Goal: Transaction & Acquisition: Purchase product/service

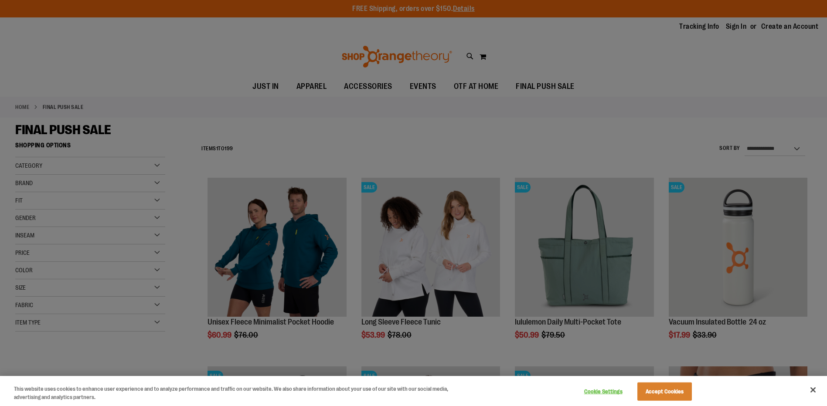
type input "**********"
click at [674, 394] on button "Accept Cookies" at bounding box center [664, 392] width 54 height 18
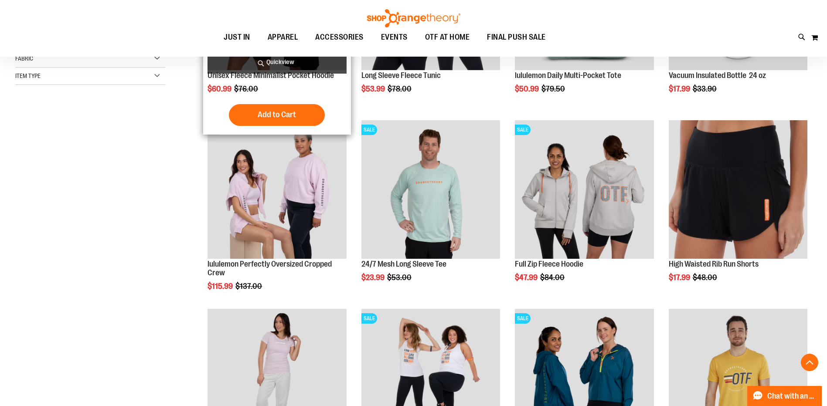
scroll to position [261, 0]
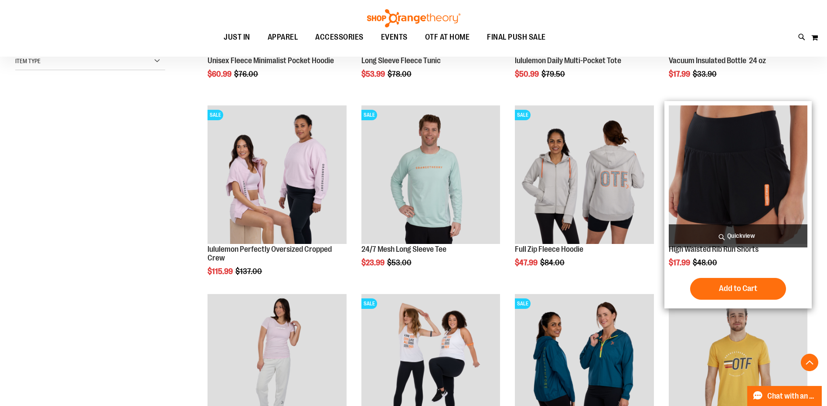
click at [735, 188] on img "product" at bounding box center [738, 174] width 139 height 139
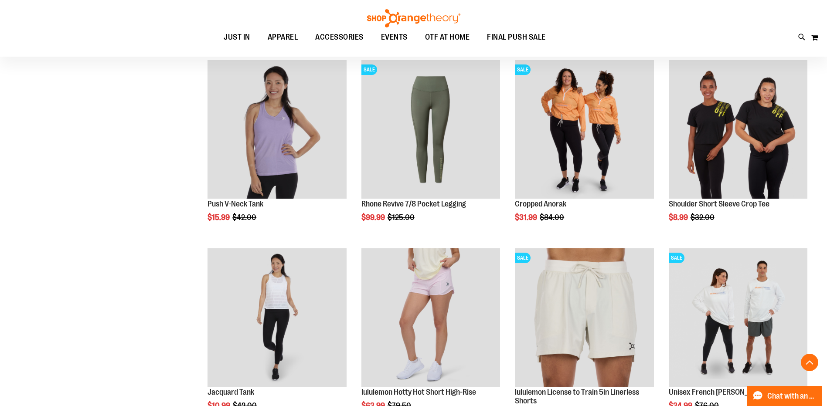
scroll to position [810, 0]
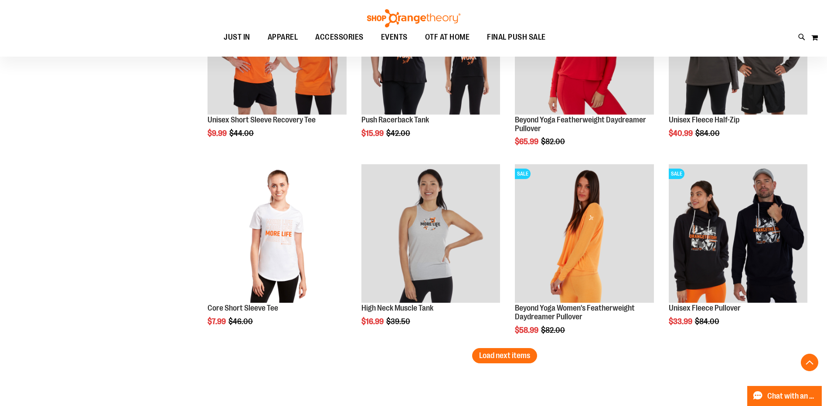
scroll to position [1595, 0]
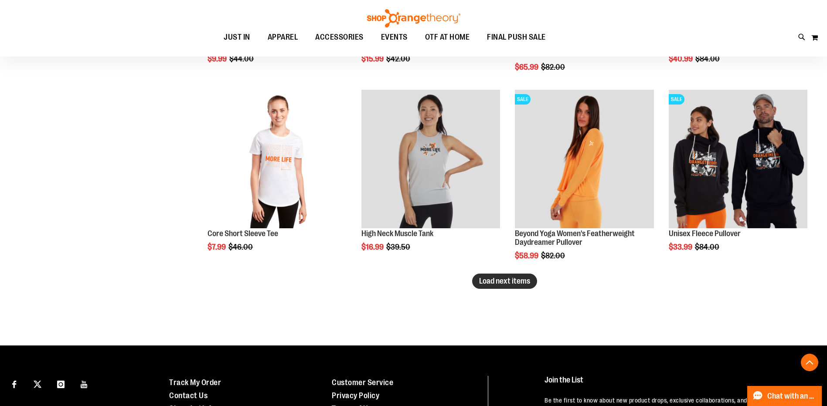
type input "**********"
click at [514, 282] on span "Load next items" at bounding box center [504, 281] width 51 height 9
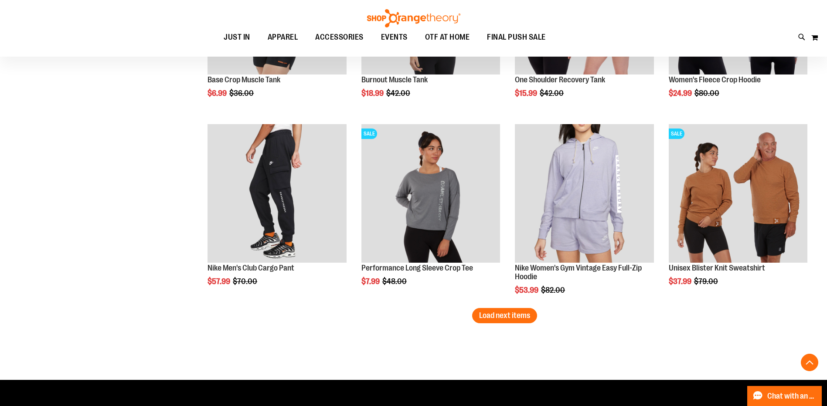
scroll to position [2161, 0]
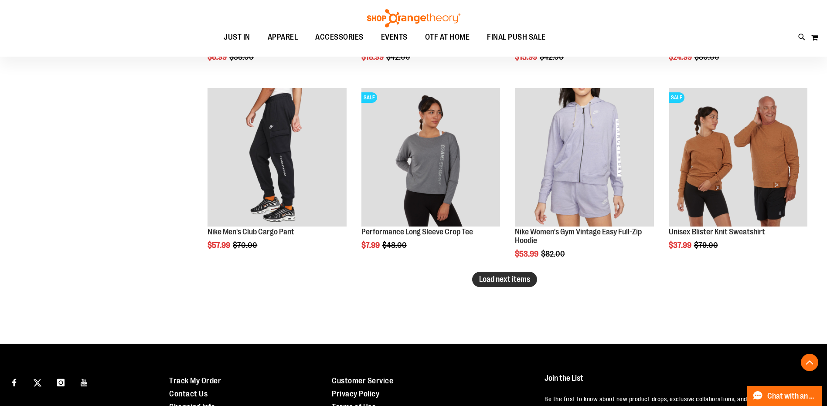
click at [524, 279] on span "Load next items" at bounding box center [504, 279] width 51 height 9
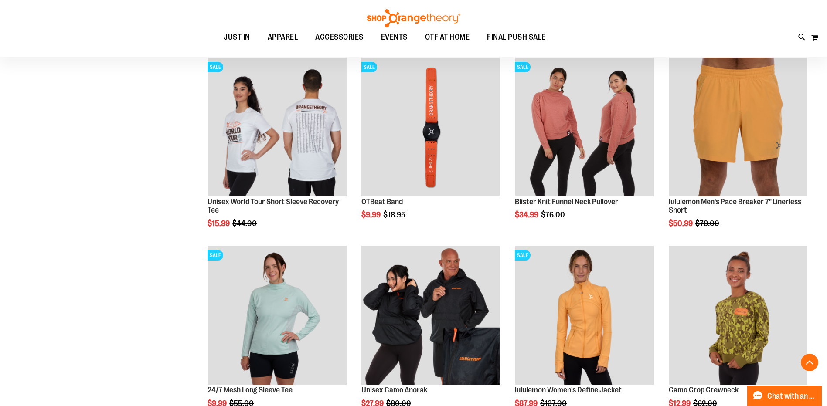
scroll to position [2728, 0]
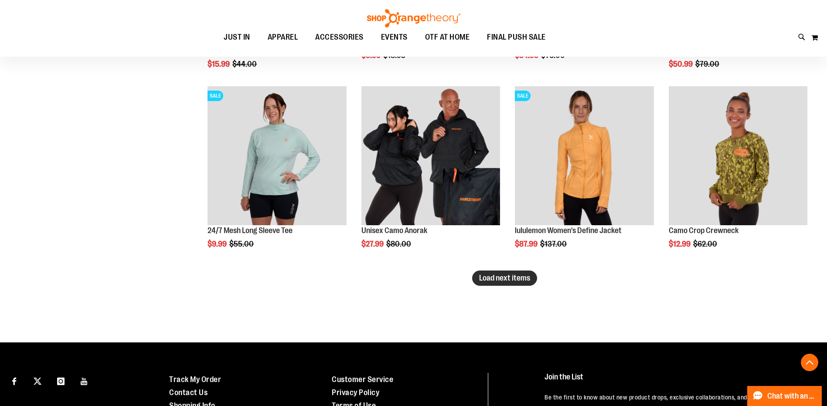
click at [513, 281] on span "Load next items" at bounding box center [504, 278] width 51 height 9
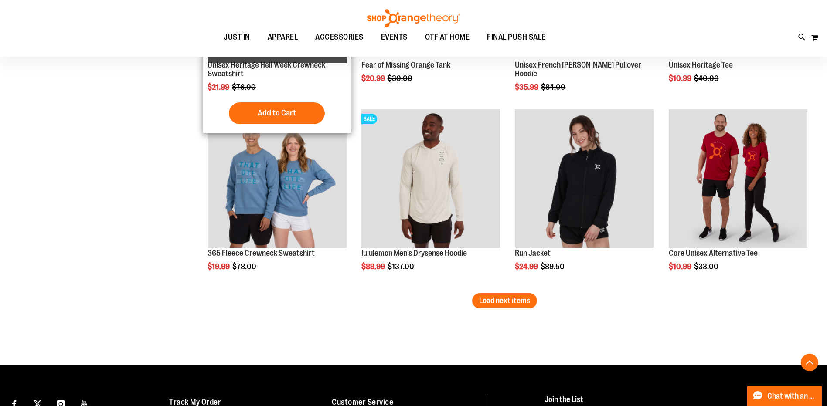
scroll to position [3392, 0]
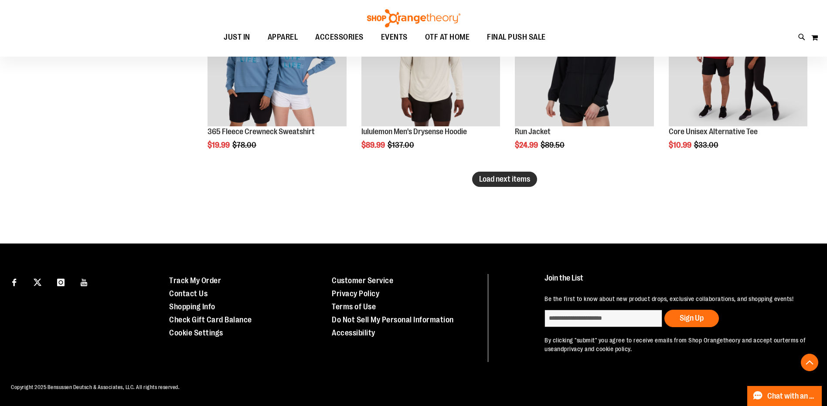
click at [522, 181] on span "Load next items" at bounding box center [504, 179] width 51 height 9
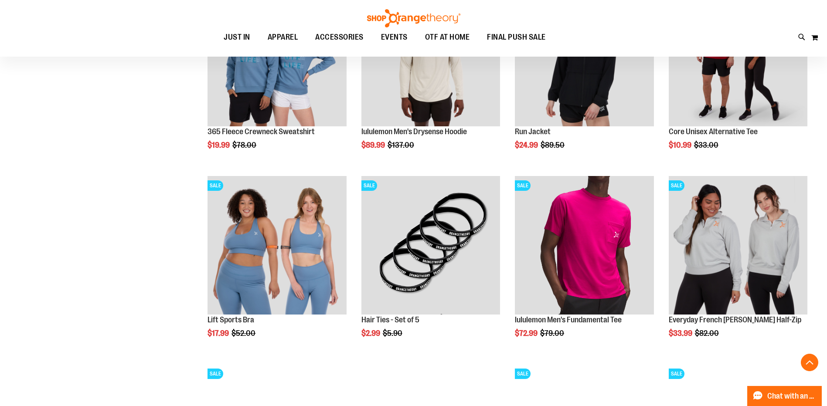
scroll to position [3653, 0]
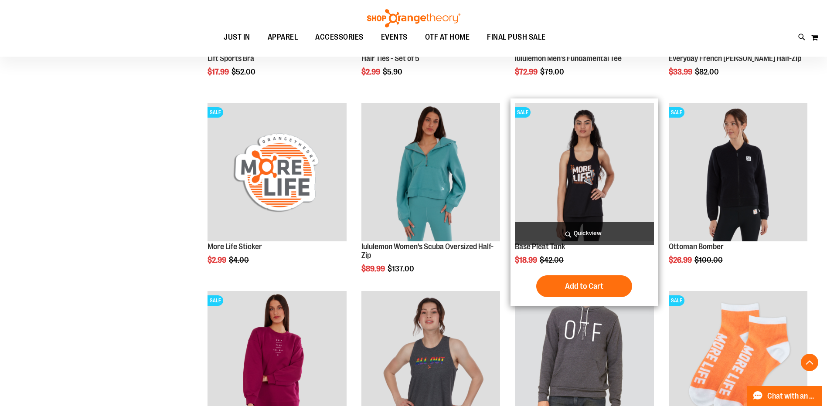
click at [586, 192] on img "product" at bounding box center [584, 172] width 139 height 139
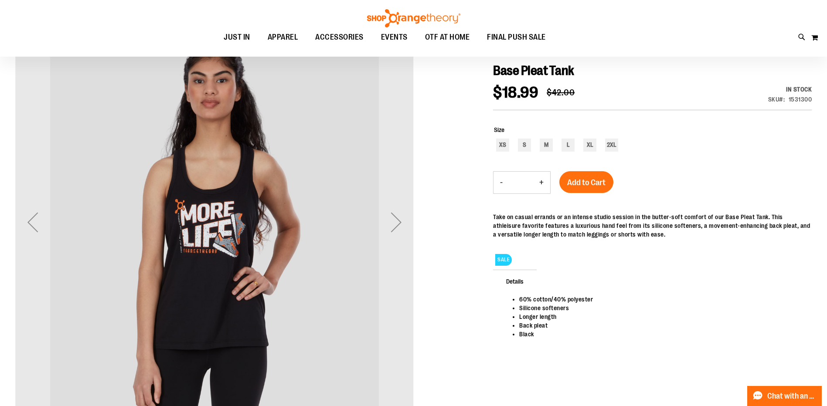
scroll to position [130, 0]
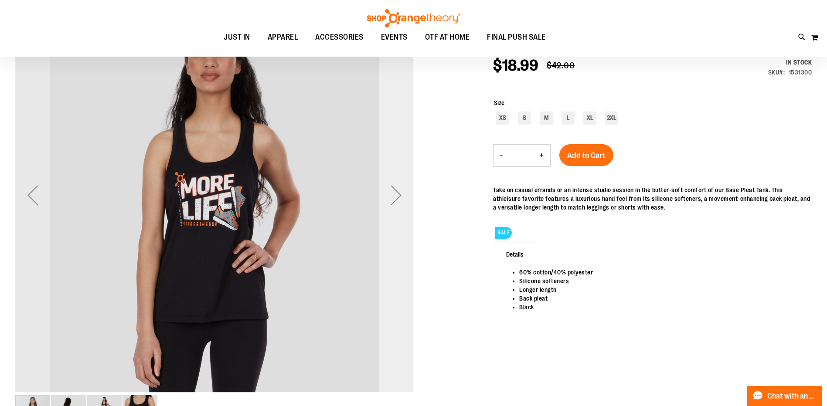
type input "**********"
click at [397, 197] on div "Next" at bounding box center [396, 195] width 35 height 35
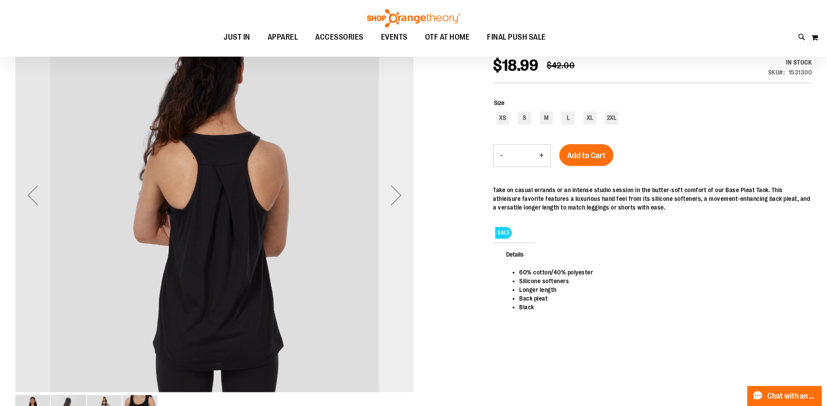
click at [397, 197] on div "Next" at bounding box center [396, 195] width 35 height 35
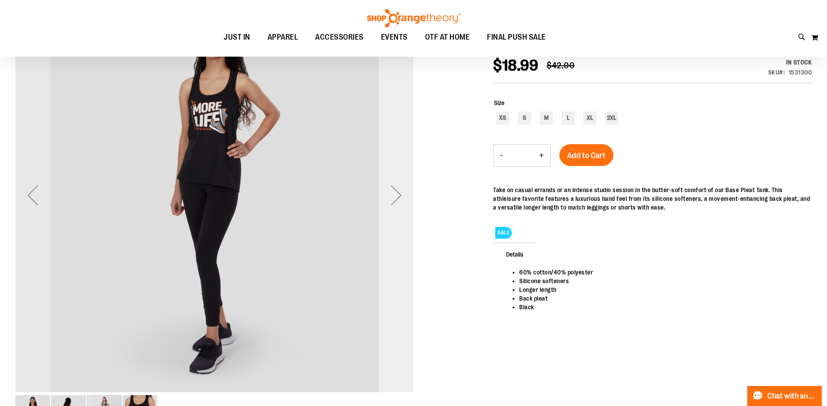
click at [397, 197] on div "Next" at bounding box center [396, 195] width 35 height 35
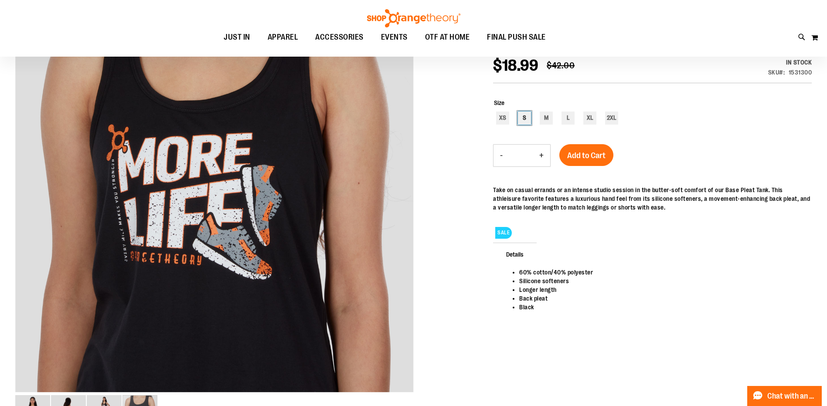
click at [520, 117] on div "S" at bounding box center [524, 118] width 13 height 13
type input "***"
click at [585, 155] on span "Add to Cart" at bounding box center [586, 156] width 38 height 10
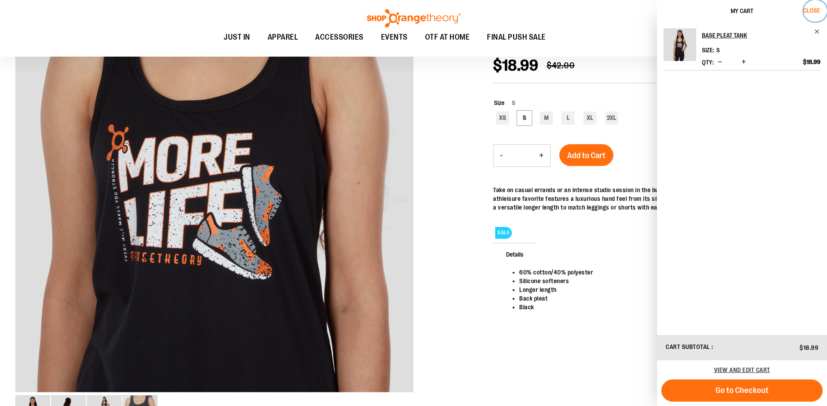
click at [818, 11] on span "Close" at bounding box center [811, 10] width 17 height 7
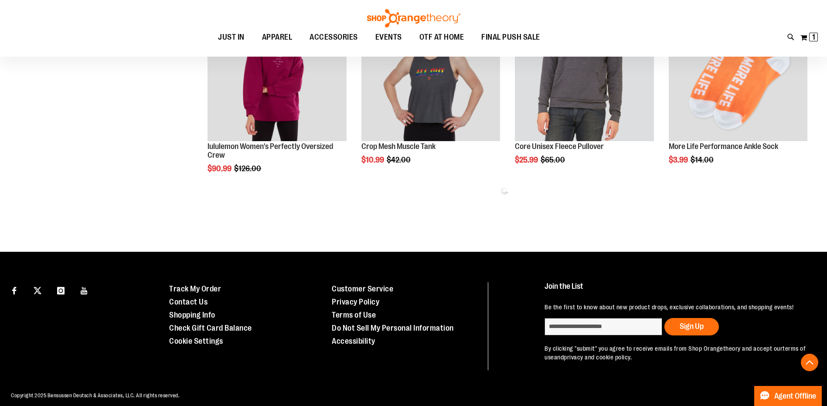
scroll to position [582, 0]
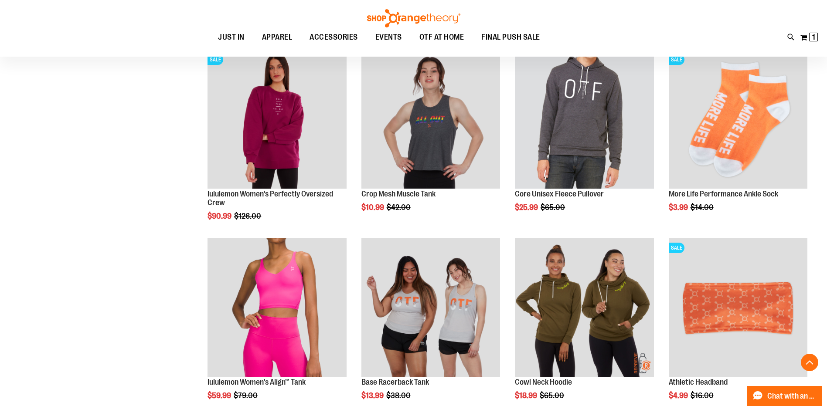
scroll to position [537, 0]
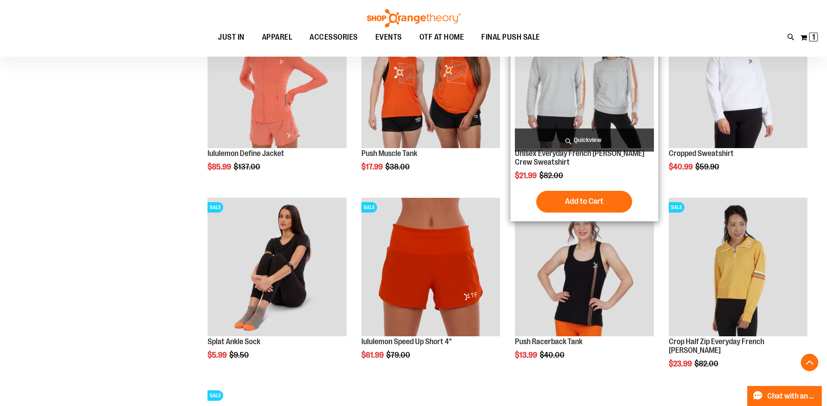
scroll to position [929, 0]
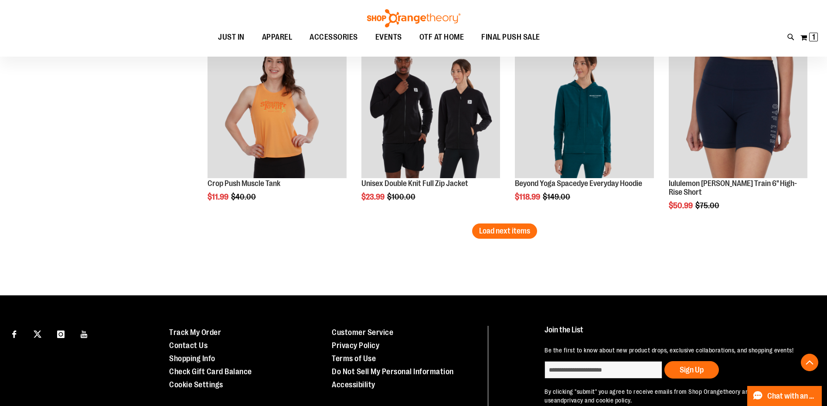
scroll to position [1670, 0]
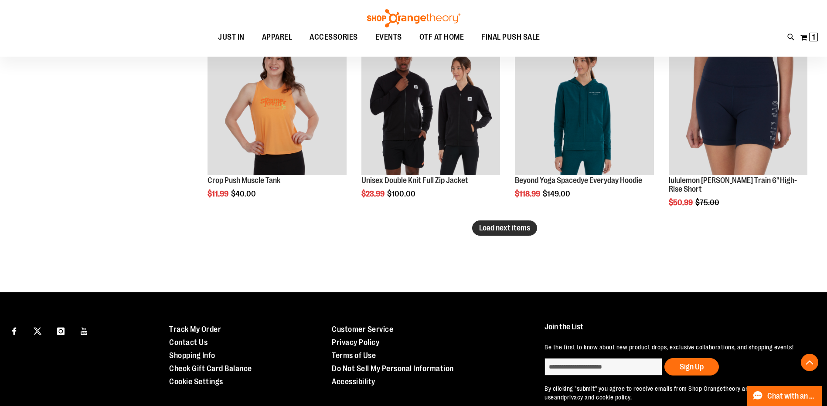
type input "**********"
click at [498, 227] on span "Load next items" at bounding box center [504, 228] width 51 height 9
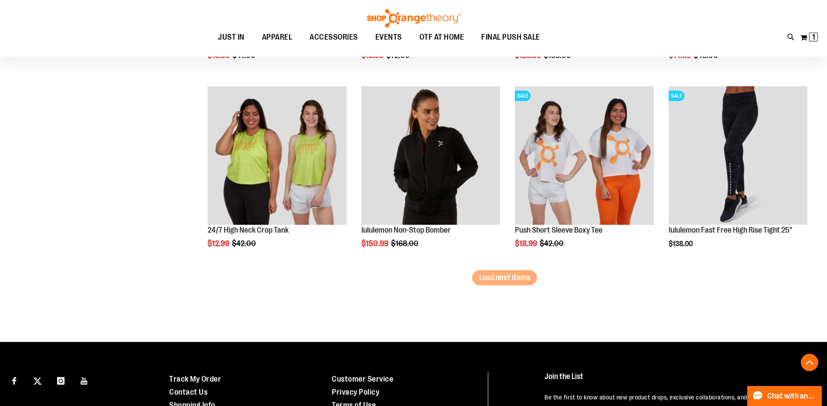
scroll to position [2236, 0]
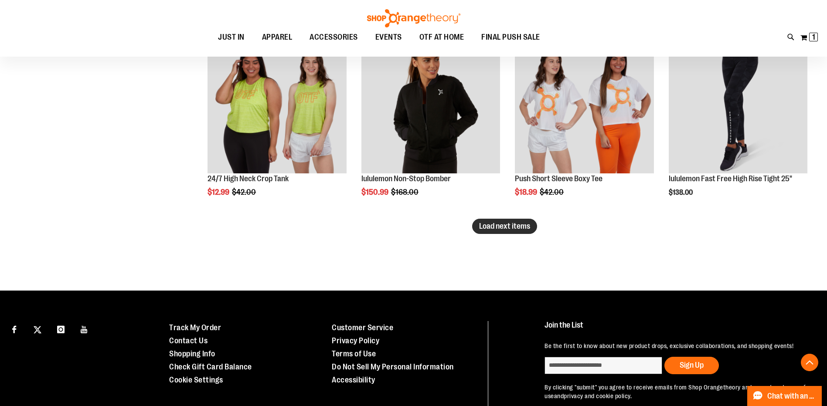
click at [494, 228] on span "Load next items" at bounding box center [504, 226] width 51 height 9
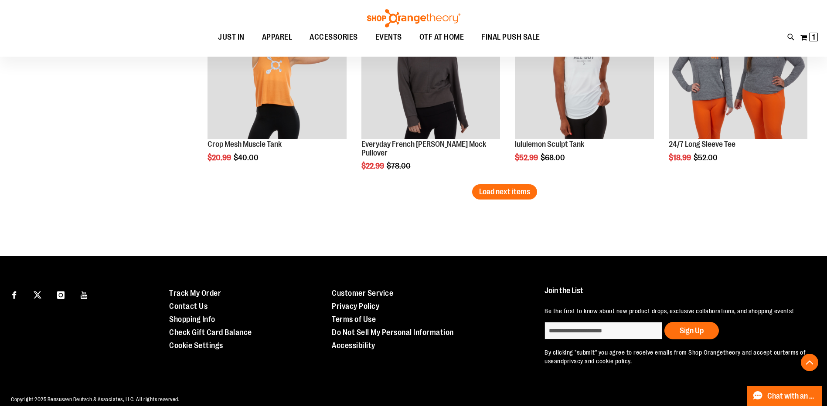
scroll to position [2848, 0]
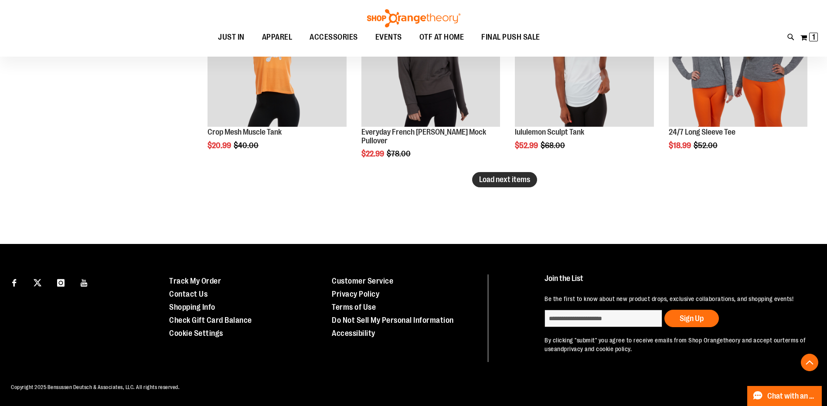
click at [530, 181] on span "Load next items" at bounding box center [504, 179] width 51 height 9
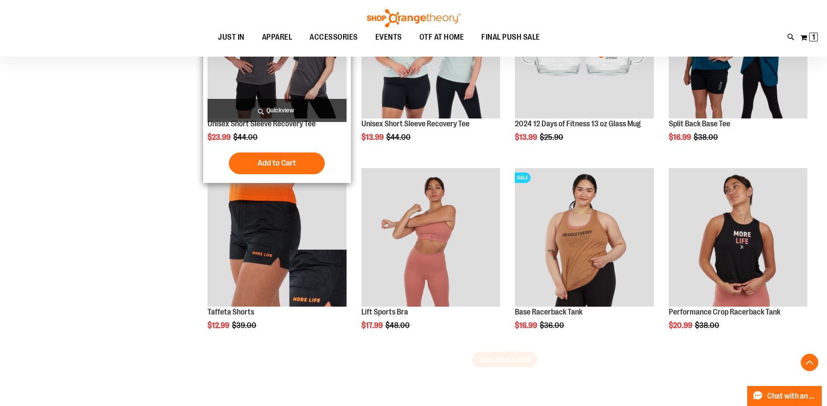
scroll to position [3241, 0]
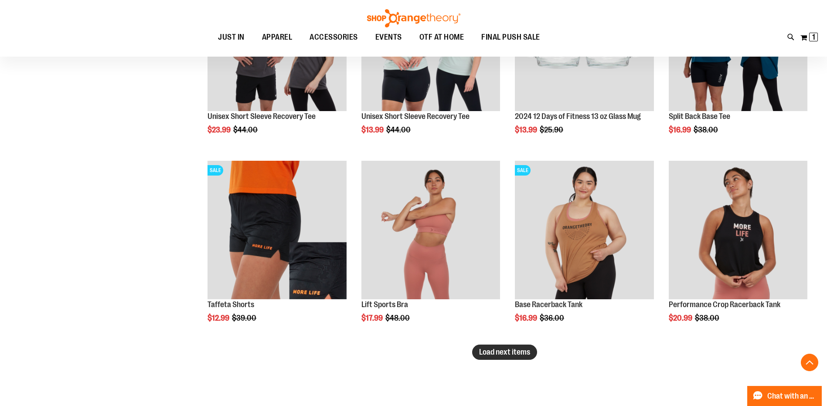
click at [526, 350] on span "Load next items" at bounding box center [504, 352] width 51 height 9
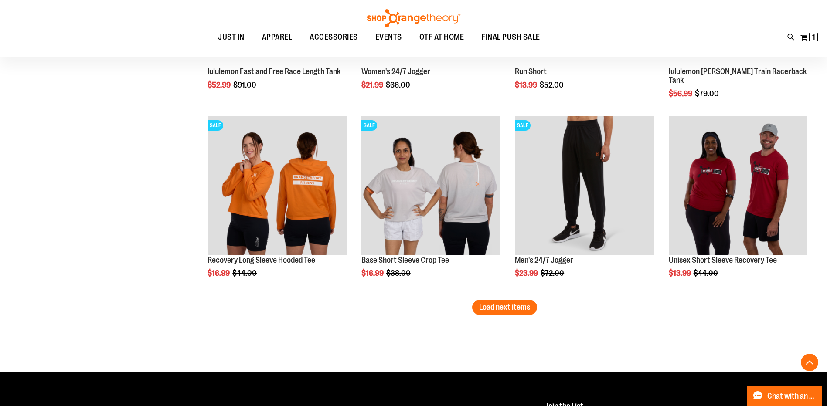
scroll to position [3851, 0]
click at [493, 310] on span "Load next items" at bounding box center [504, 306] width 51 height 9
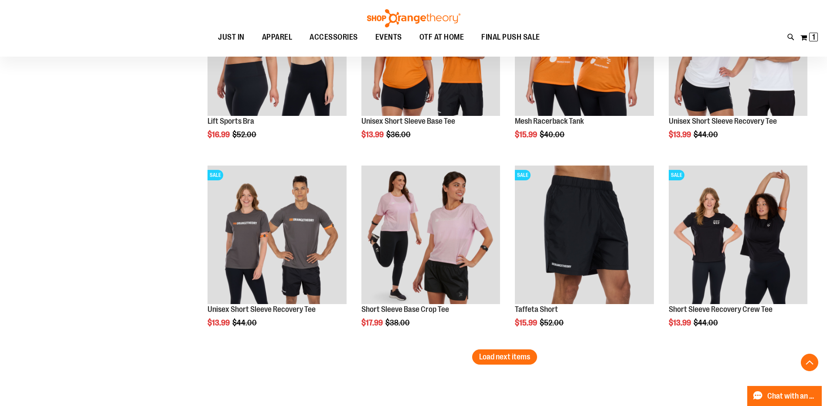
scroll to position [4461, 0]
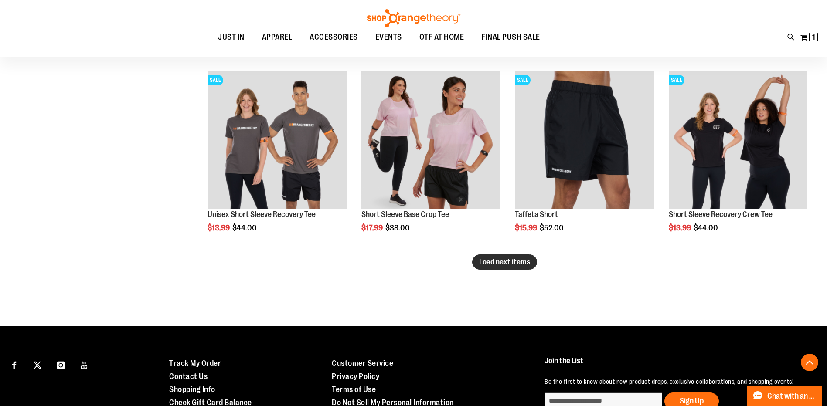
click at [521, 265] on span "Load next items" at bounding box center [504, 262] width 51 height 9
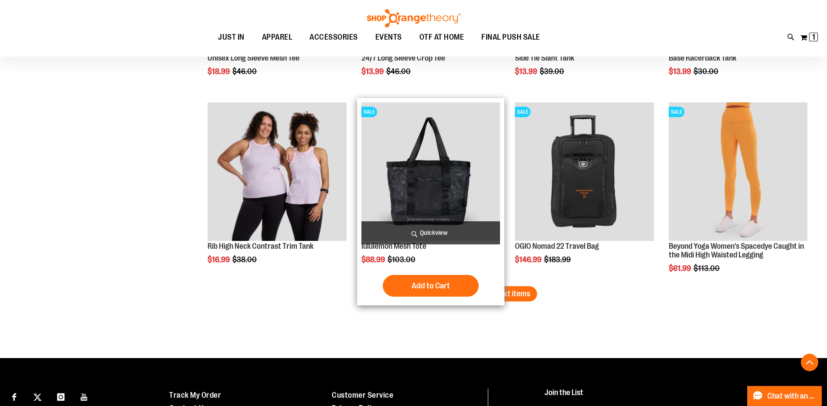
scroll to position [5109, 0]
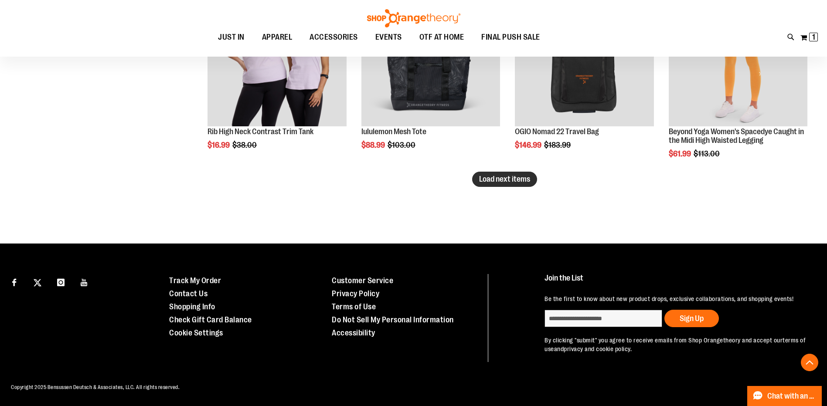
click at [504, 183] on span "Load next items" at bounding box center [504, 179] width 51 height 9
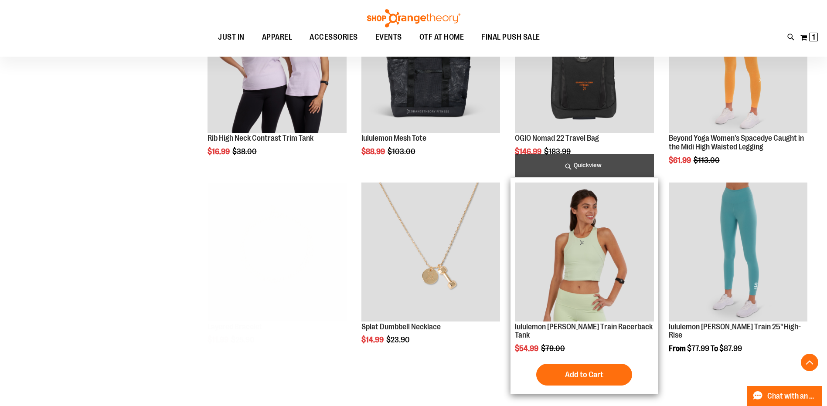
scroll to position [5109, 0]
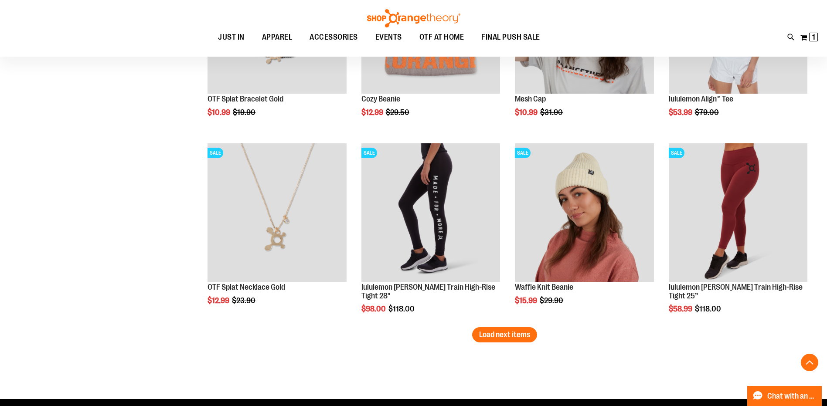
scroll to position [5545, 0]
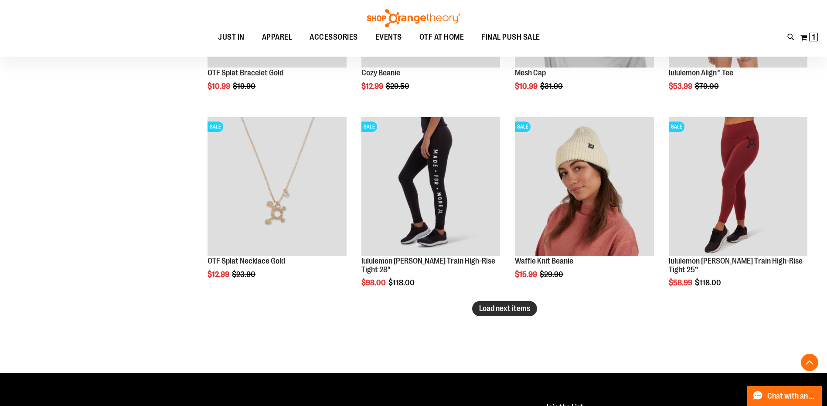
click at [524, 310] on span "Load next items" at bounding box center [504, 308] width 51 height 9
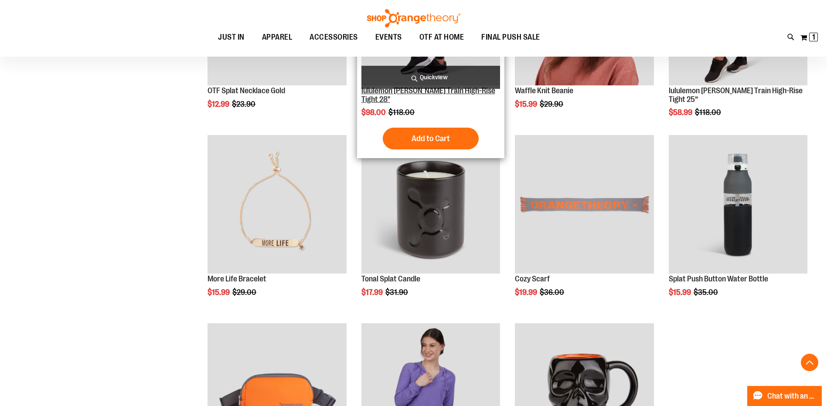
scroll to position [5719, 0]
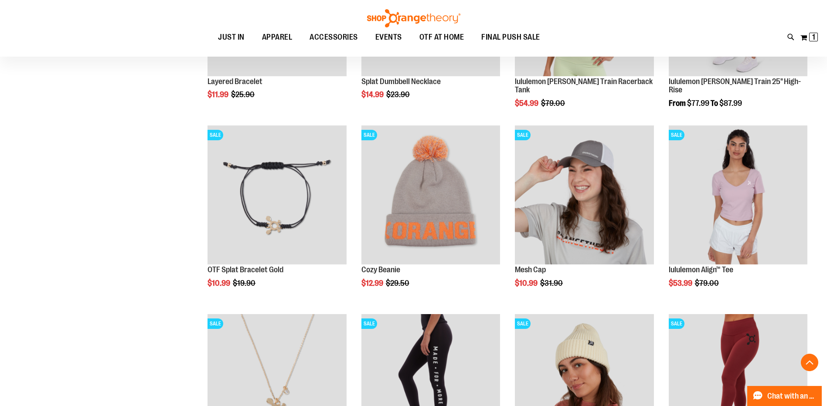
scroll to position [5338, 0]
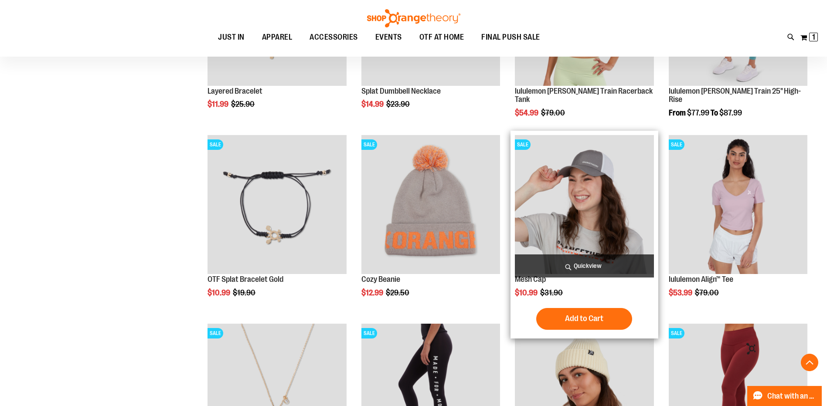
click at [595, 165] on img "product" at bounding box center [584, 204] width 139 height 139
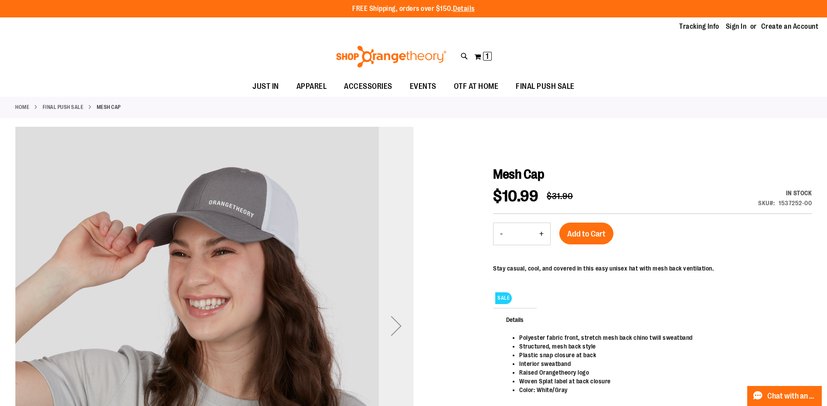
type input "**********"
click at [398, 324] on div "Next" at bounding box center [396, 326] width 35 height 35
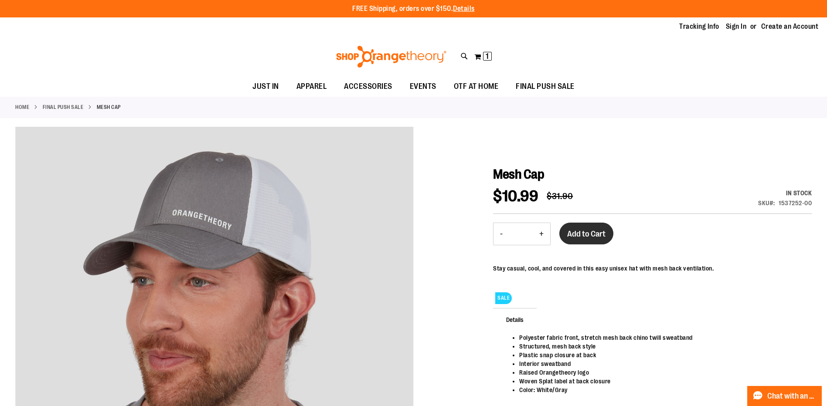
click at [598, 237] on span "Add to Cart" at bounding box center [586, 234] width 38 height 10
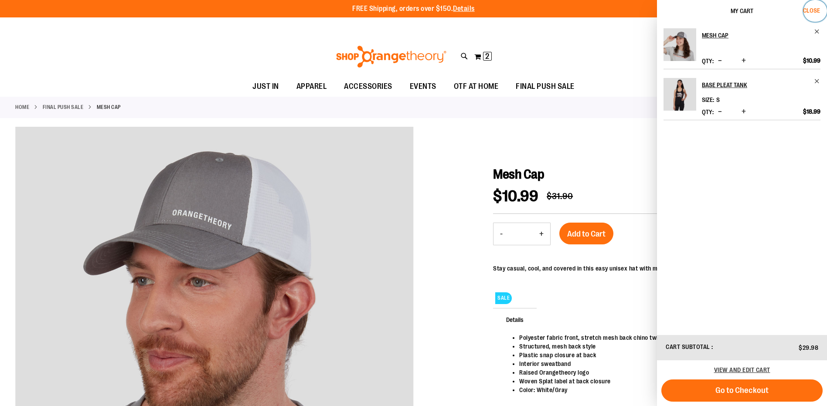
click at [815, 12] on span "Close" at bounding box center [811, 10] width 17 height 7
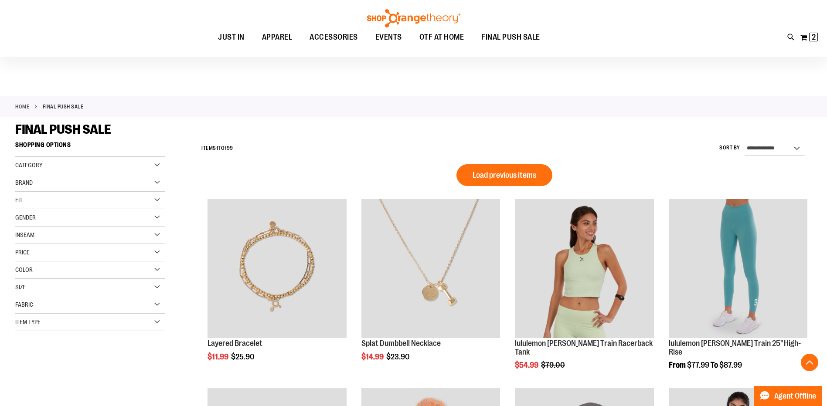
scroll to position [573, 0]
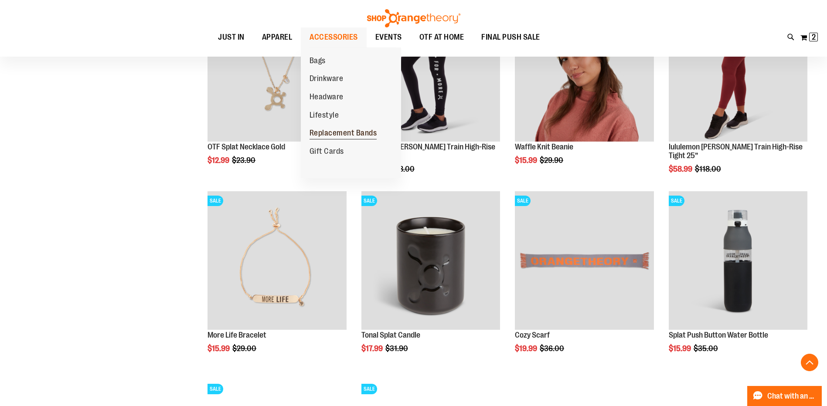
type input "**********"
click at [348, 133] on span "Replacement Bands" at bounding box center [343, 134] width 68 height 11
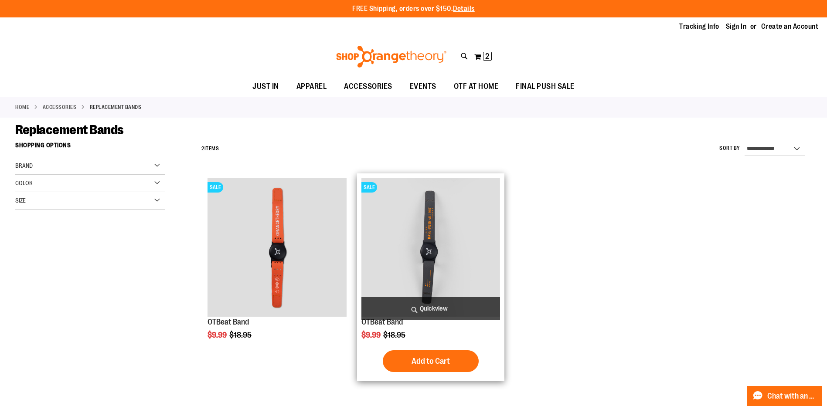
type input "**********"
click at [461, 251] on img "product" at bounding box center [430, 247] width 139 height 139
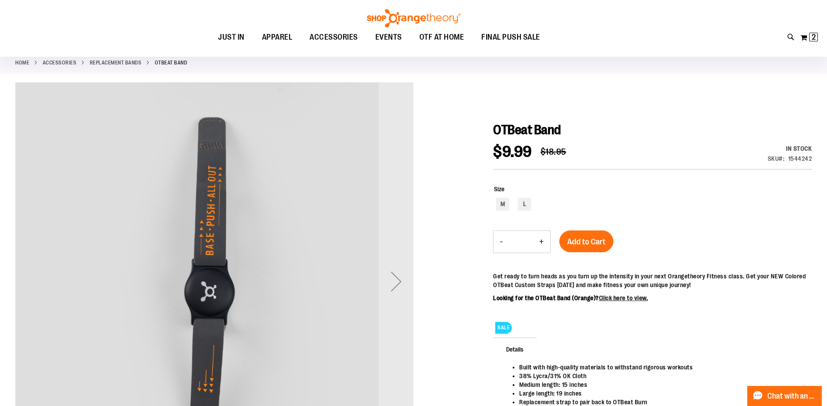
scroll to position [174, 0]
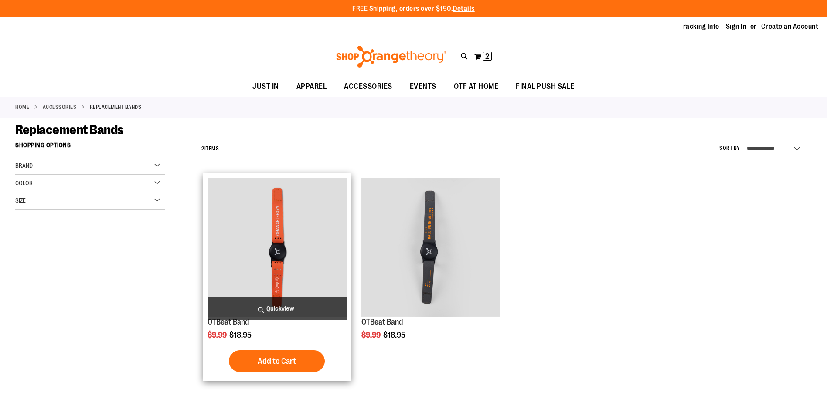
type input "**********"
click at [313, 238] on img "product" at bounding box center [276, 247] width 139 height 139
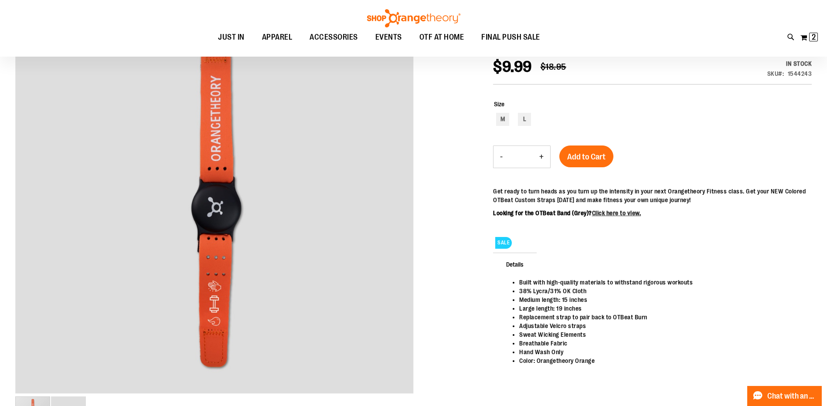
scroll to position [130, 0]
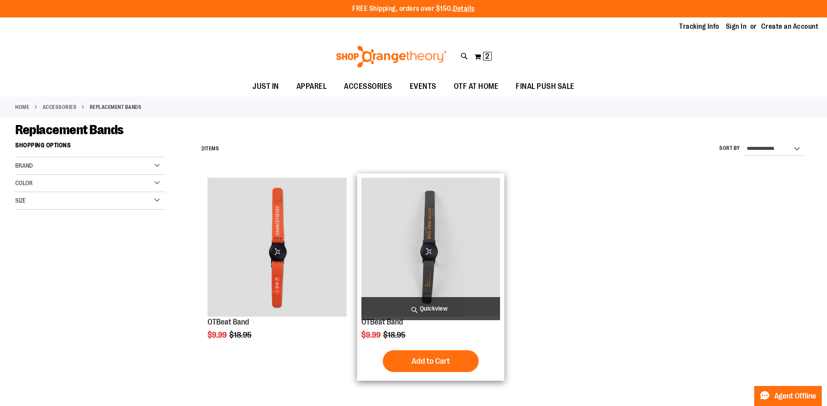
type input "**********"
click at [483, 258] on img "product" at bounding box center [430, 247] width 139 height 139
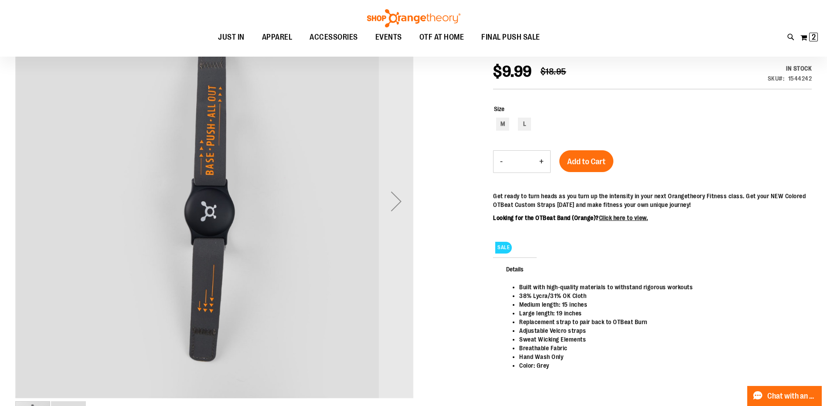
scroll to position [130, 0]
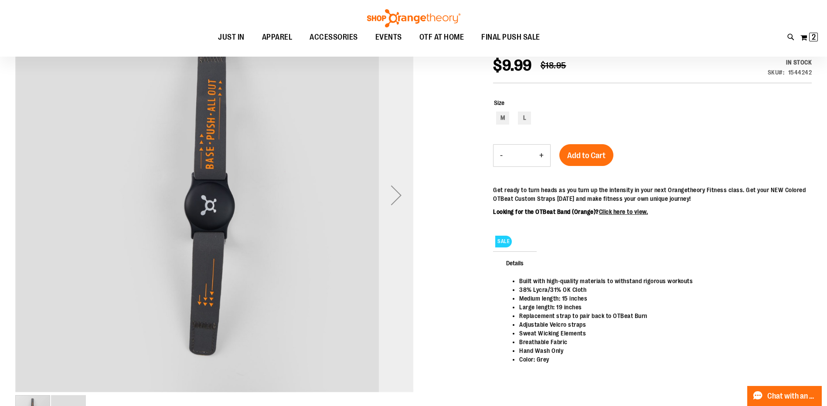
type input "**********"
click at [401, 197] on div "Next" at bounding box center [396, 195] width 35 height 35
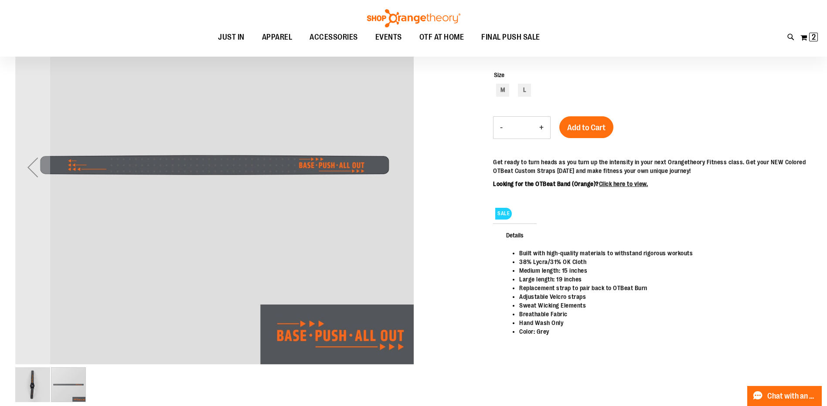
scroll to position [174, 0]
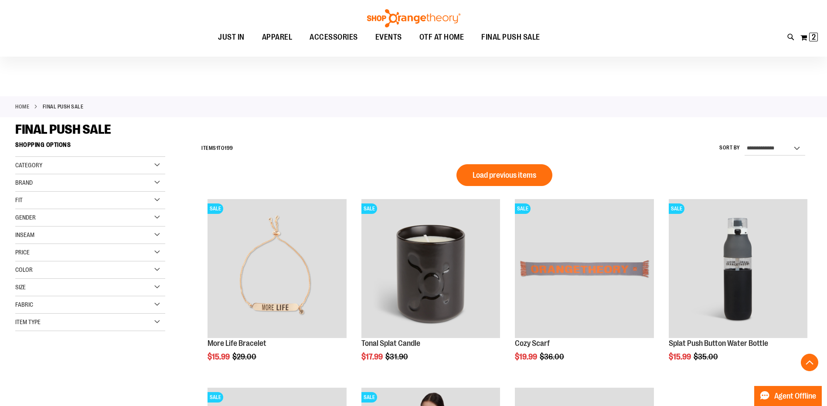
scroll to position [385, 0]
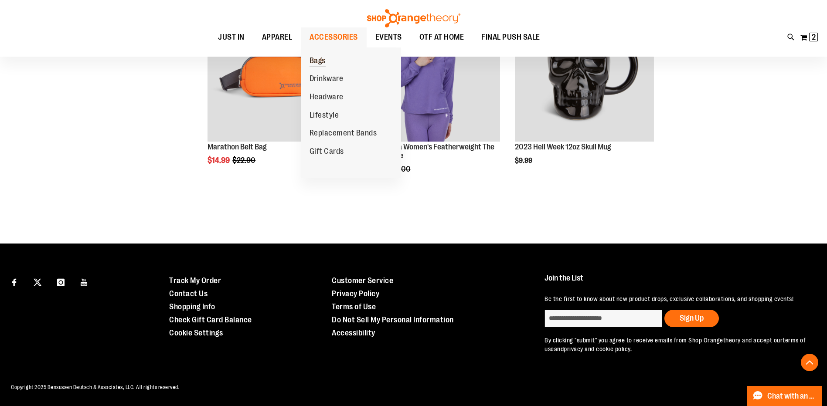
type input "**********"
click at [318, 64] on span "Bags" at bounding box center [317, 61] width 16 height 11
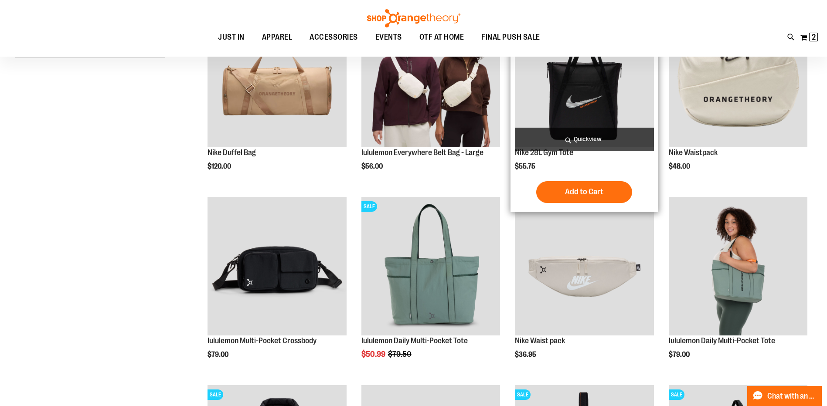
scroll to position [174, 0]
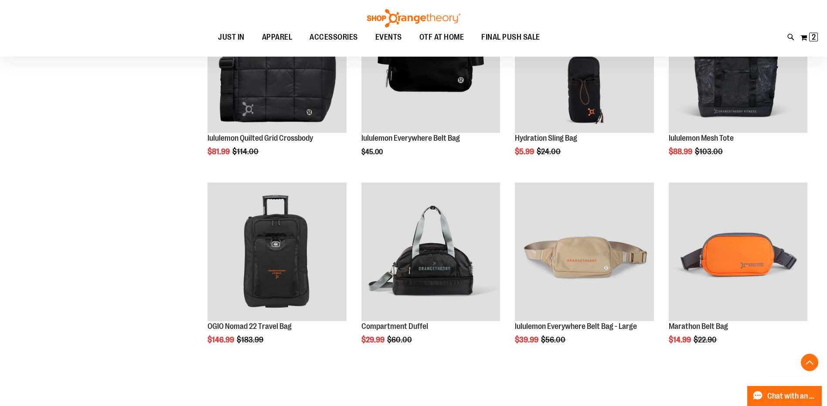
scroll to position [740, 0]
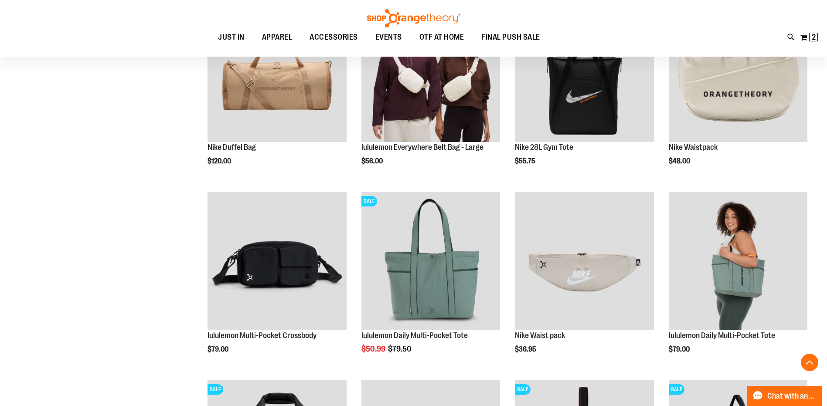
scroll to position [86, 0]
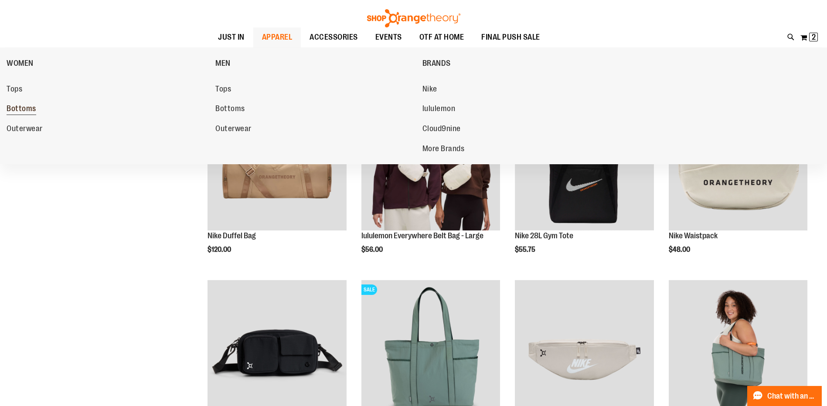
type input "**********"
click at [20, 111] on span "Bottoms" at bounding box center [22, 109] width 30 height 11
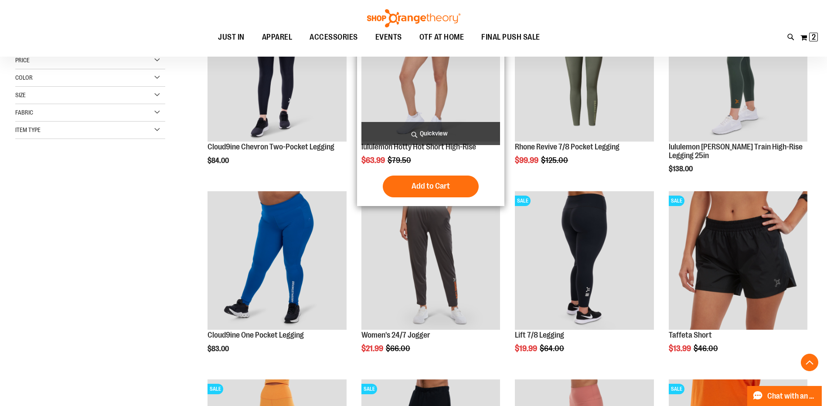
scroll to position [218, 0]
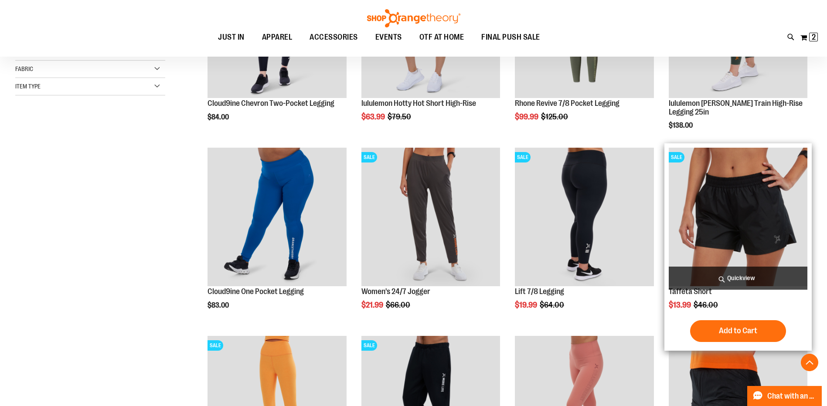
type input "**********"
click at [770, 228] on img "product" at bounding box center [738, 217] width 139 height 139
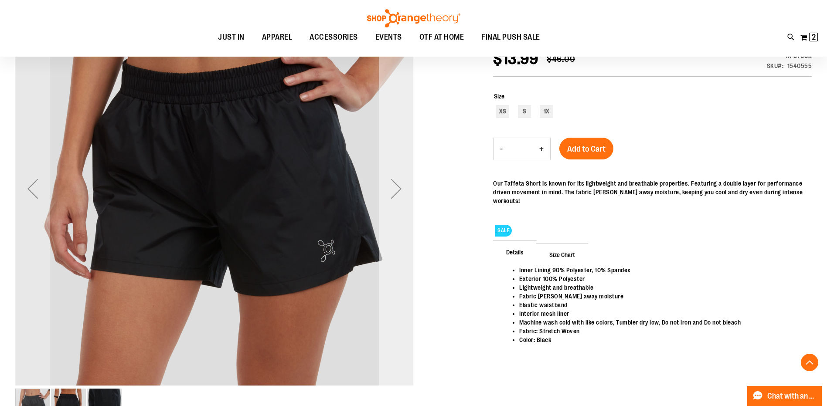
scroll to position [131, 0]
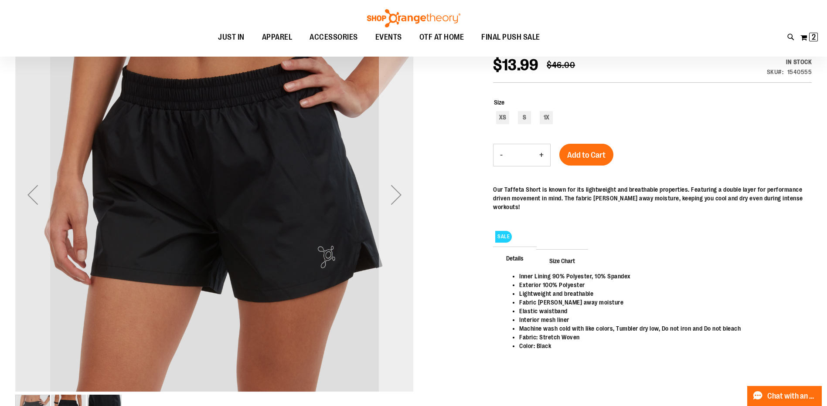
type input "**********"
click at [402, 196] on div "Next" at bounding box center [396, 194] width 35 height 35
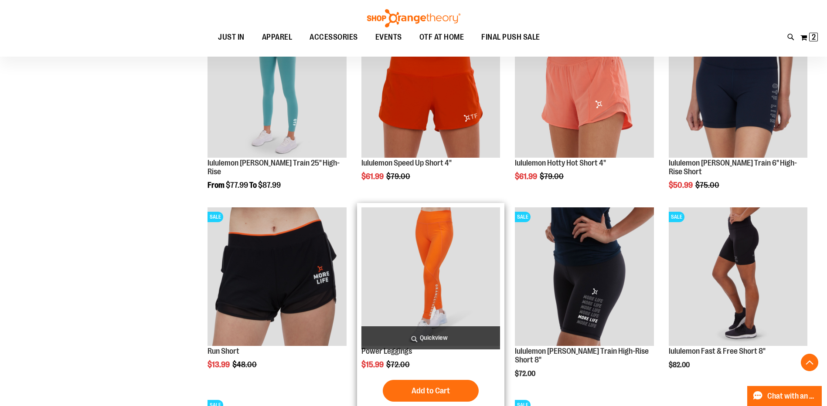
scroll to position [767, 0]
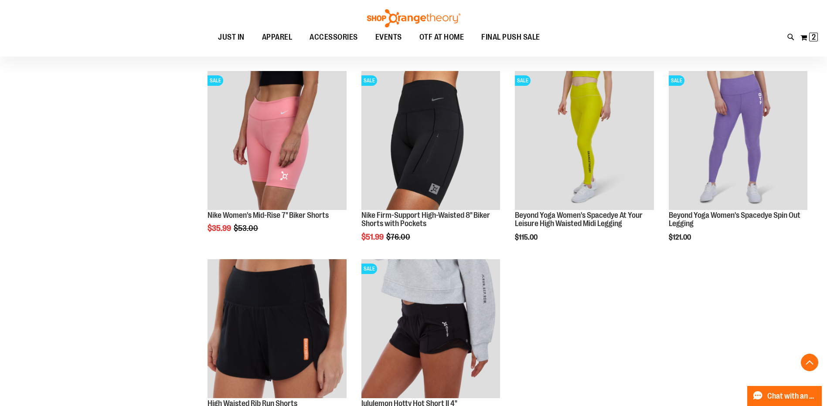
scroll to position [1377, 0]
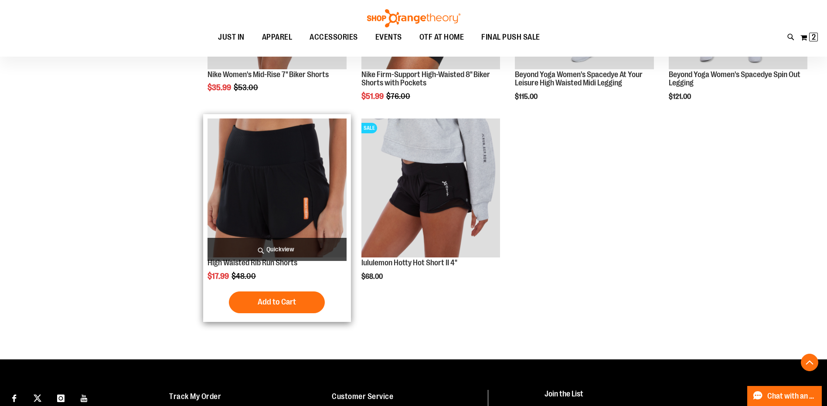
type input "**********"
click at [271, 163] on img "product" at bounding box center [276, 188] width 139 height 139
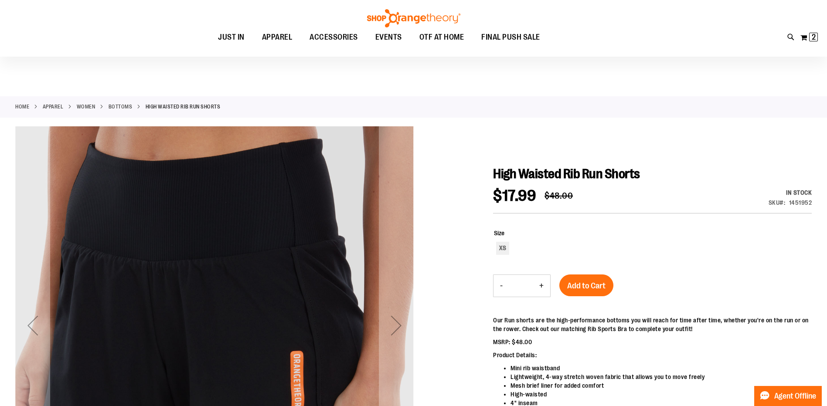
scroll to position [130, 0]
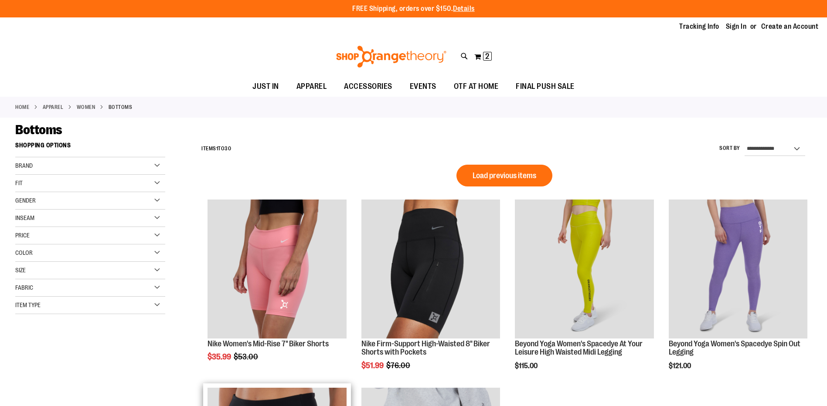
scroll to position [384, 0]
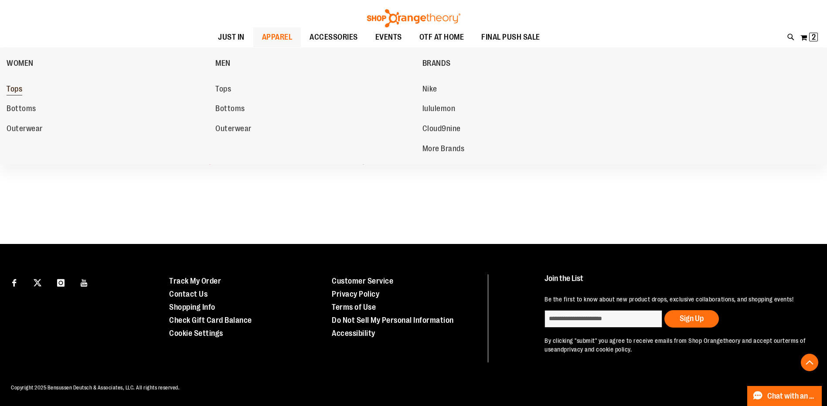
type input "**********"
click at [14, 90] on span "Tops" at bounding box center [15, 90] width 16 height 11
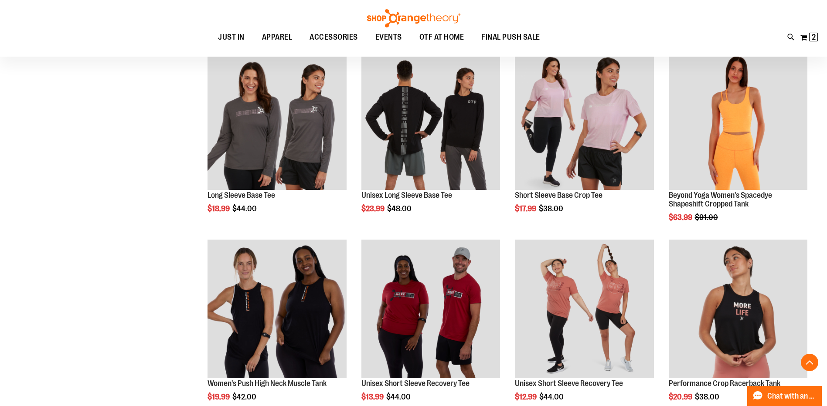
scroll to position [435, 0]
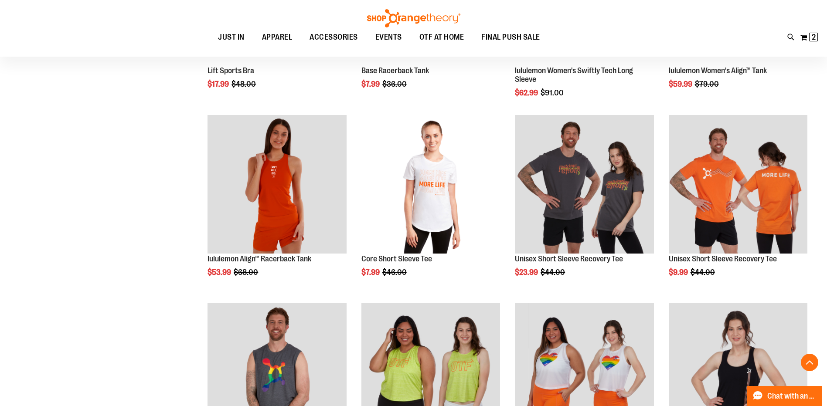
scroll to position [828, 0]
